Goal: Communication & Community: Answer question/provide support

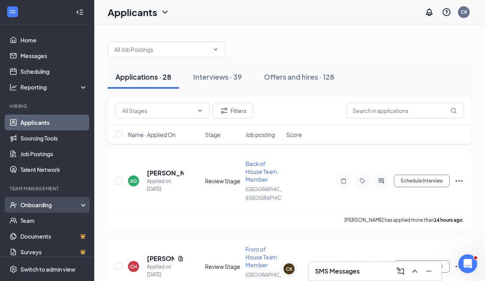
click at [38, 209] on div "Onboarding" at bounding box center [47, 205] width 94 height 16
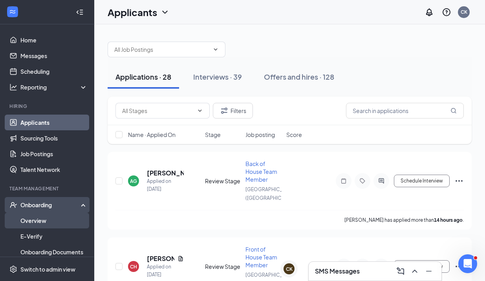
click at [26, 224] on link "Overview" at bounding box center [53, 221] width 67 height 16
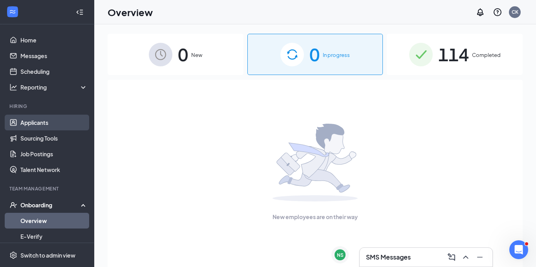
click at [38, 119] on link "Applicants" at bounding box center [53, 123] width 67 height 16
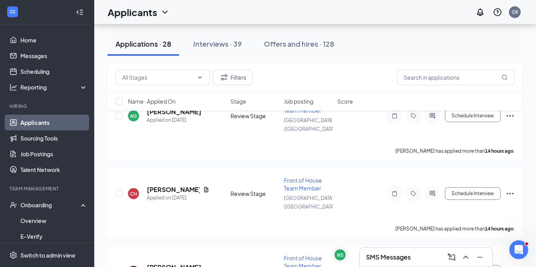
scroll to position [62, 0]
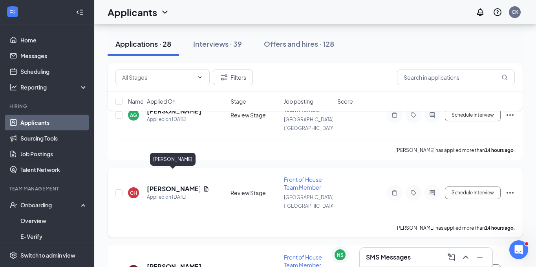
click at [165, 185] on h5 "[PERSON_NAME]" at bounding box center [173, 189] width 53 height 9
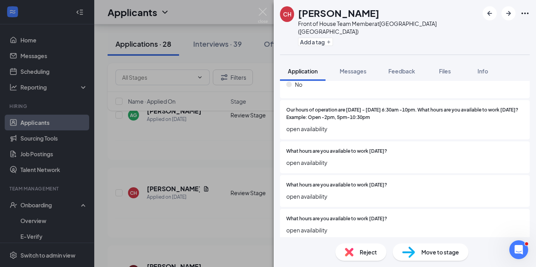
scroll to position [820, 0]
click at [262, 15] on img at bounding box center [263, 15] width 10 height 15
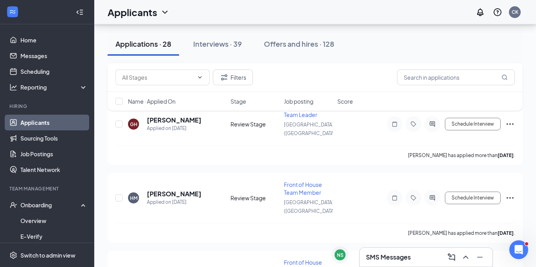
scroll to position [899, 0]
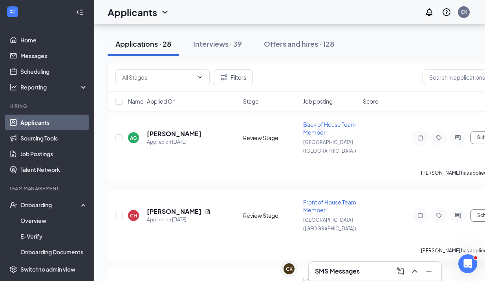
click at [338, 269] on h3 "SMS Messages" at bounding box center [337, 271] width 45 height 9
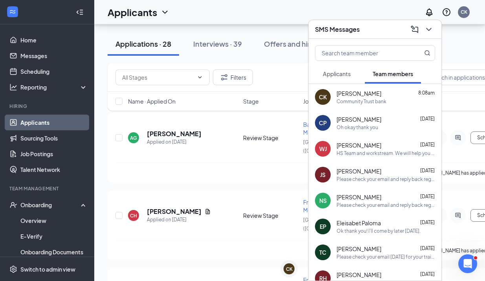
click at [334, 73] on span "Applicants" at bounding box center [337, 73] width 28 height 7
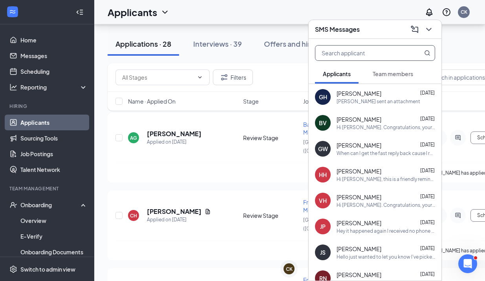
click at [342, 55] on input "text" at bounding box center [361, 53] width 93 height 15
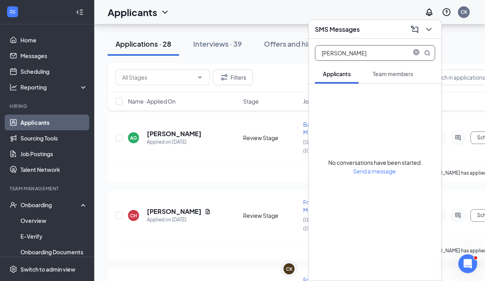
type input "[PERSON_NAME]"
click at [394, 76] on span "Team members" at bounding box center [393, 73] width 40 height 7
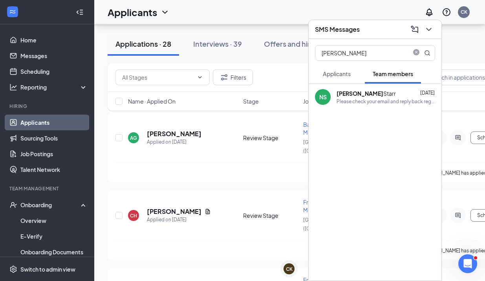
click at [372, 93] on div "[PERSON_NAME] [DATE]" at bounding box center [386, 94] width 99 height 8
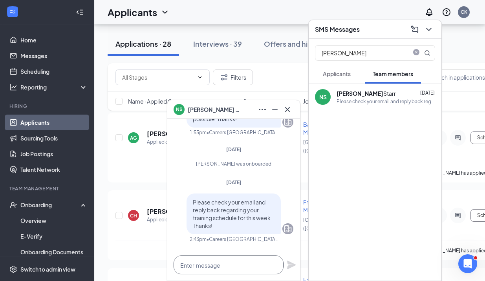
click at [213, 262] on textarea at bounding box center [229, 265] width 110 height 19
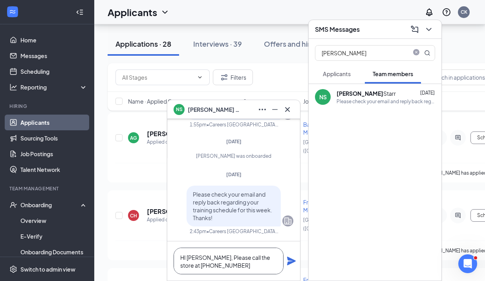
click at [186, 258] on textarea "HI [PERSON_NAME], Please call the store at [PHONE_NUMBER]" at bounding box center [229, 261] width 110 height 27
click at [238, 268] on textarea "Hi [PERSON_NAME], Please call the store at [PHONE_NUMBER]" at bounding box center [229, 261] width 110 height 27
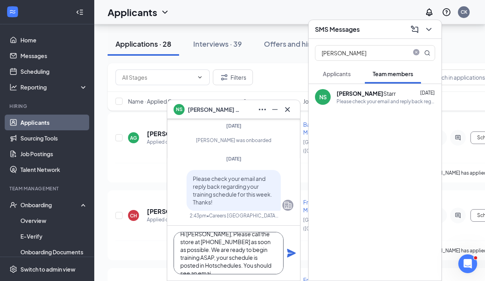
scroll to position [16, 0]
click at [194, 264] on textarea "Hi [PERSON_NAME], Please call the store at [PHONE_NUMBER] as soon as possible. …" at bounding box center [229, 253] width 110 height 42
click at [246, 265] on textarea "Hi [PERSON_NAME], Please call the store at [PHONE_NUMBER] as soon as possible. …" at bounding box center [229, 253] width 110 height 42
click at [204, 265] on textarea "Hi [PERSON_NAME], Please call the store at [PHONE_NUMBER] as soon as possible. …" at bounding box center [229, 253] width 110 height 42
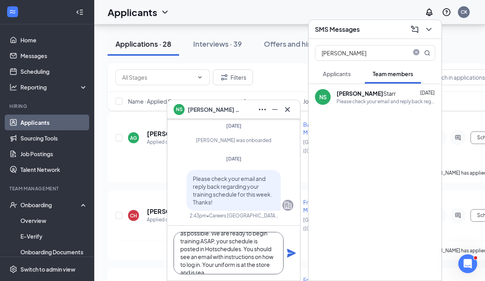
scroll to position [31, 0]
drag, startPoint x: 240, startPoint y: 265, endPoint x: 258, endPoint y: 260, distance: 18.7
click at [258, 260] on textarea "Hi [PERSON_NAME], Please call the store at [PHONE_NUMBER] as soon as possible. …" at bounding box center [229, 253] width 110 height 42
type textarea "Hi [PERSON_NAME], Please call the store at [PHONE_NUMBER] as soon as possible. …"
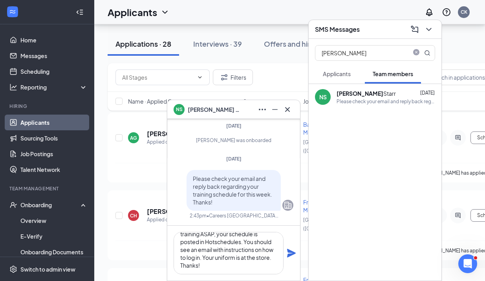
click at [290, 254] on icon "Plane" at bounding box center [291, 253] width 9 height 9
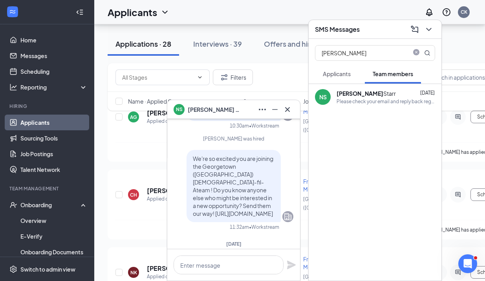
scroll to position [-389, 0]
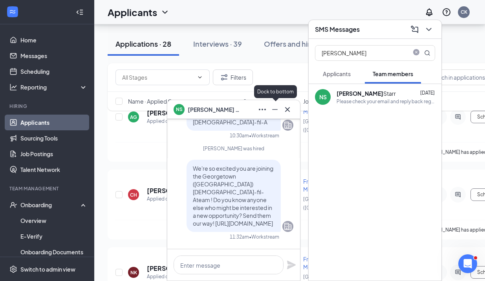
click at [274, 113] on icon "Minimize" at bounding box center [274, 109] width 9 height 9
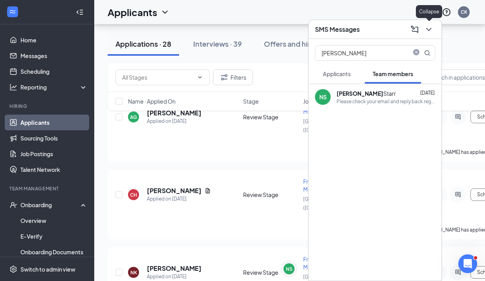
click at [428, 28] on icon "ChevronDown" at bounding box center [428, 29] width 9 height 9
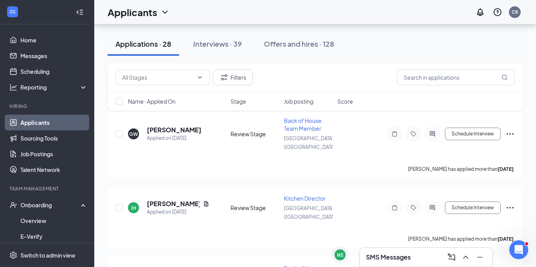
scroll to position [451, 0]
